Goal: Check status: Check status

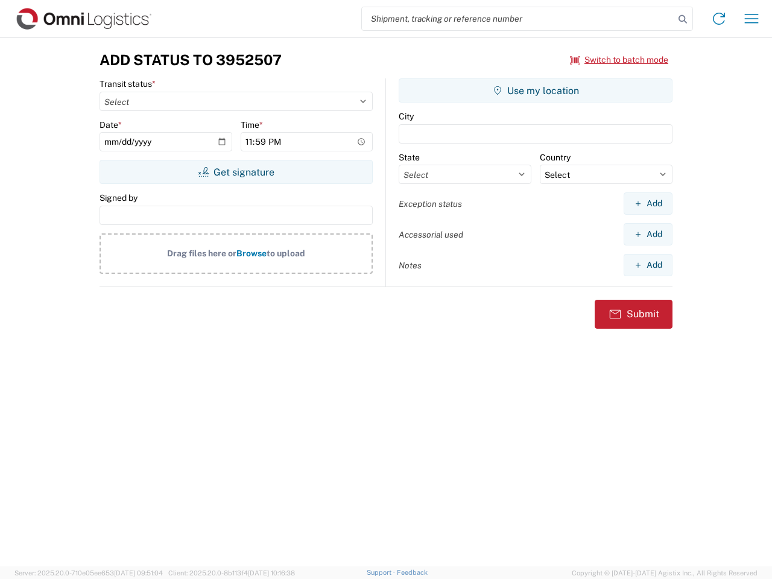
click at [518, 19] on input "search" at bounding box center [518, 18] width 312 height 23
click at [683, 19] on icon at bounding box center [682, 19] width 17 height 17
click at [719, 19] on icon at bounding box center [718, 18] width 19 height 19
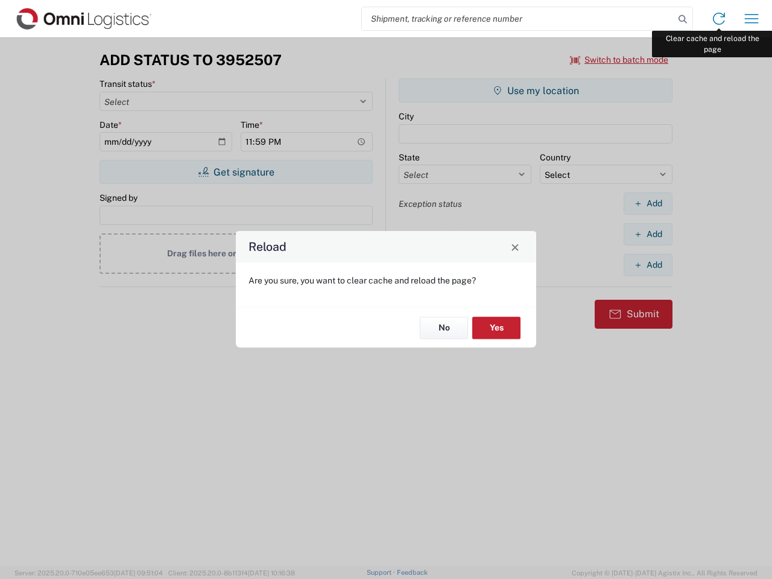
click at [752, 19] on div "Reload Are you sure, you want to clear cache and reload the page? No Yes" at bounding box center [386, 289] width 772 height 579
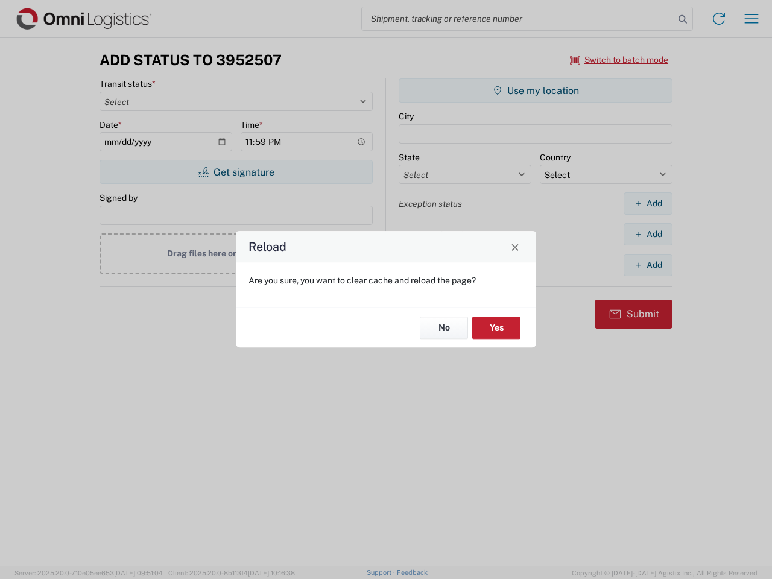
click at [619, 60] on div "Reload Are you sure, you want to clear cache and reload the page? No Yes" at bounding box center [386, 289] width 772 height 579
click at [236, 172] on div "Reload Are you sure, you want to clear cache and reload the page? No Yes" at bounding box center [386, 289] width 772 height 579
click at [536, 90] on div "Reload Are you sure, you want to clear cache and reload the page? No Yes" at bounding box center [386, 289] width 772 height 579
click at [648, 203] on div "Reload Are you sure, you want to clear cache and reload the page? No Yes" at bounding box center [386, 289] width 772 height 579
click at [648, 234] on div "Reload Are you sure, you want to clear cache and reload the page? No Yes" at bounding box center [386, 289] width 772 height 579
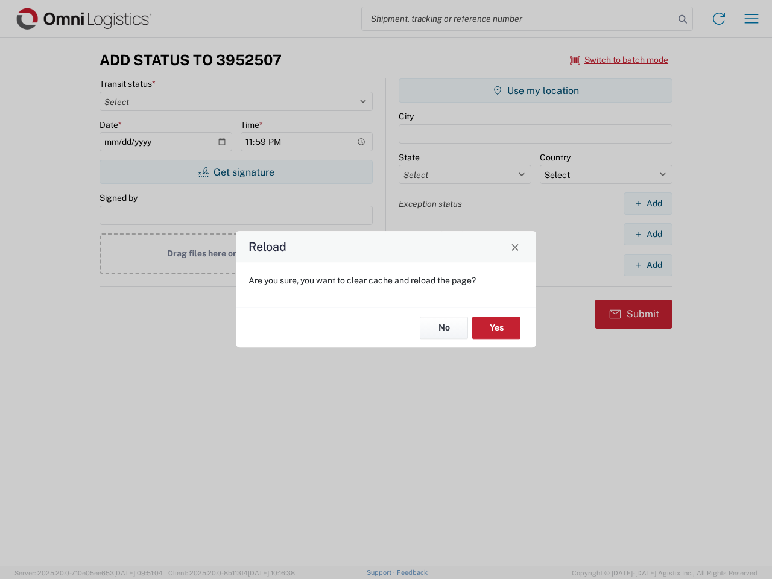
click at [648, 265] on div "Reload Are you sure, you want to clear cache and reload the page? No Yes" at bounding box center [386, 289] width 772 height 579
